Goal: Information Seeking & Learning: Learn about a topic

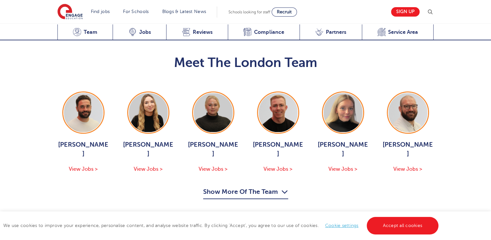
scroll to position [677, 0]
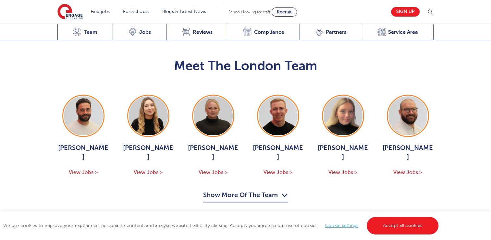
click at [279, 190] on button "Show More Of The Team" at bounding box center [245, 196] width 85 height 12
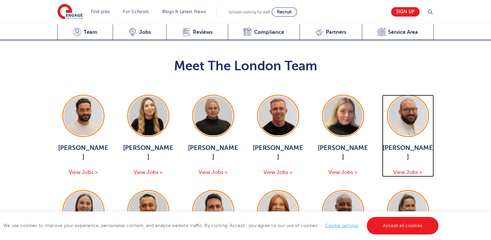
click at [414, 158] on div "Simon Whitcombe View Jobs >" at bounding box center [408, 159] width 52 height 33
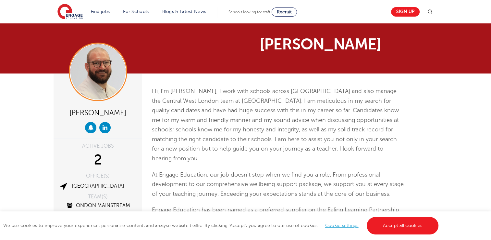
scroll to position [209, 0]
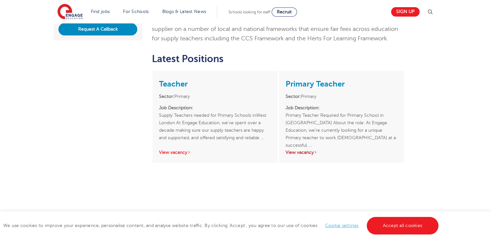
click at [292, 150] on link "View vacancy" at bounding box center [302, 152] width 32 height 5
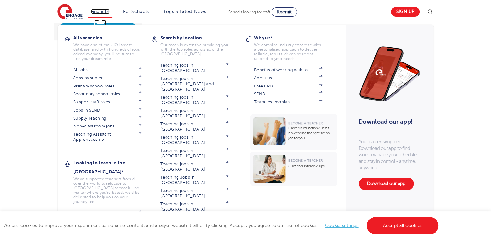
click at [105, 13] on link "Find jobs" at bounding box center [100, 11] width 19 height 5
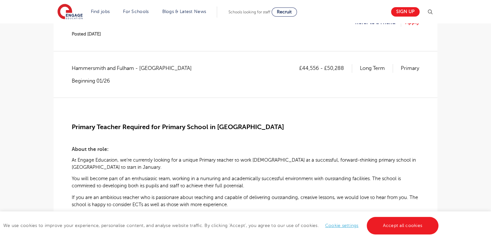
scroll to position [91, 0]
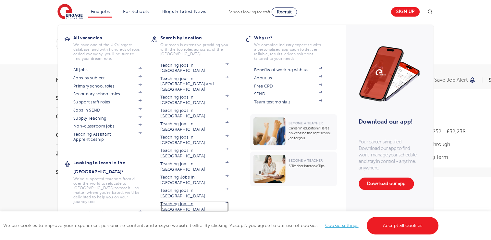
click at [184, 201] on link "Teaching jobs in [GEOGRAPHIC_DATA]" at bounding box center [194, 206] width 68 height 11
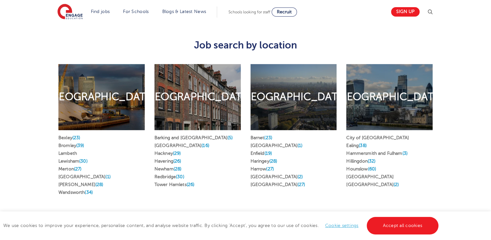
scroll to position [334, 0]
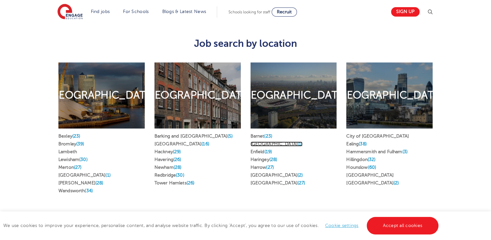
click at [259, 141] on link "Camden (1)" at bounding box center [277, 143] width 52 height 5
click at [259, 157] on link "Haringey (28)" at bounding box center [264, 159] width 27 height 5
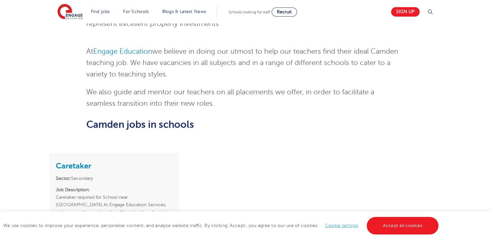
scroll to position [646, 0]
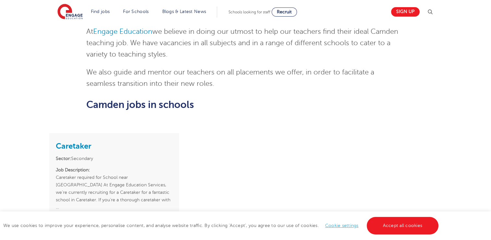
click at [84, 219] on link "View vacancy" at bounding box center [72, 221] width 32 height 5
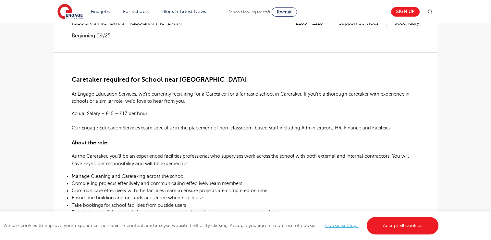
scroll to position [137, 0]
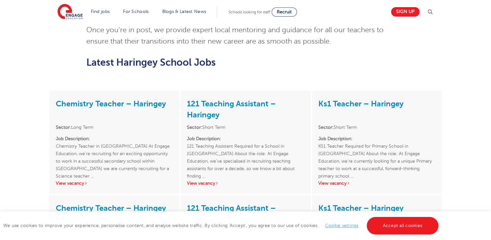
scroll to position [675, 0]
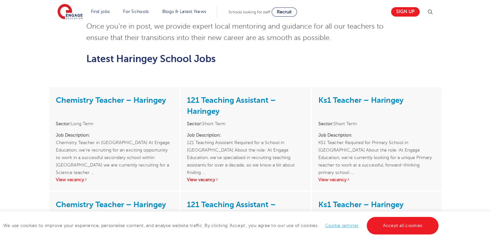
click at [214, 177] on link "View vacancy" at bounding box center [203, 179] width 32 height 5
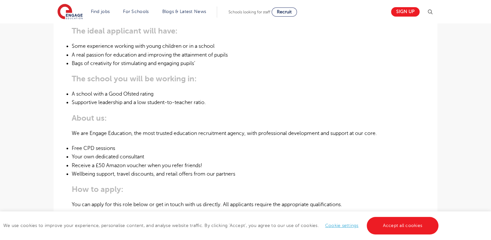
scroll to position [300, 0]
click at [259, 144] on li "Free CPD sessions" at bounding box center [246, 147] width 348 height 8
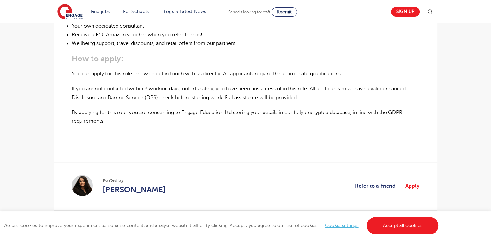
scroll to position [443, 0]
